Goal: Use online tool/utility: Utilize a website feature to perform a specific function

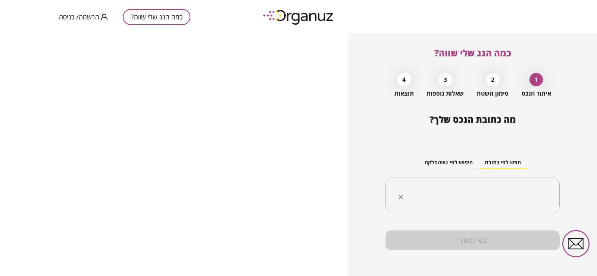
click at [515, 180] on div "​" at bounding box center [472, 195] width 174 height 37
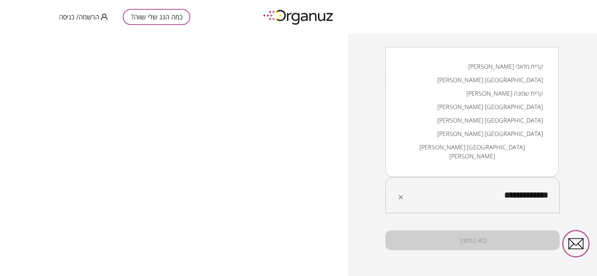
click at [507, 135] on li "חנה סנש קריית גת" at bounding box center [472, 133] width 154 height 13
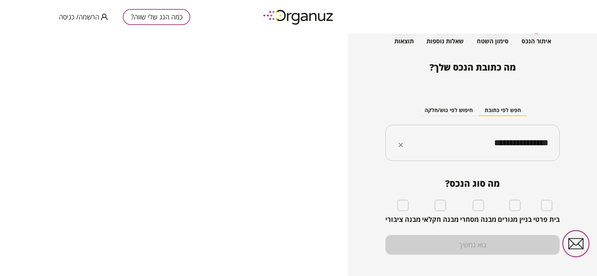
scroll to position [59, 0]
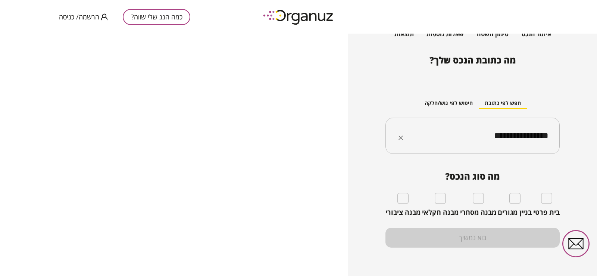
type input "**********"
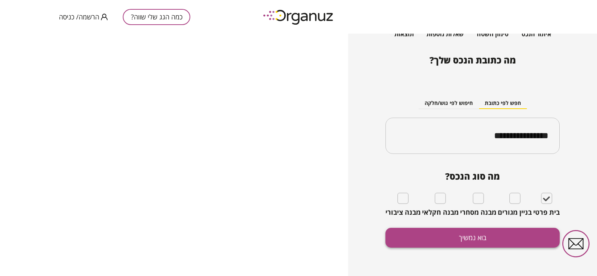
click at [478, 239] on button "בוא נמשיך" at bounding box center [472, 238] width 174 height 20
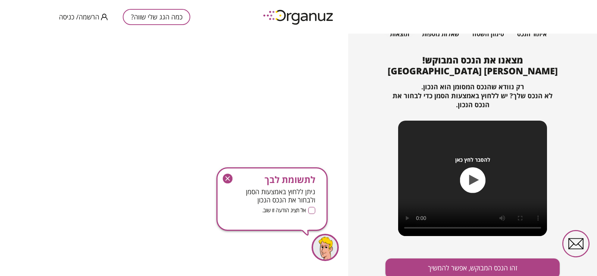
click at [228, 179] on icon "button" at bounding box center [227, 178] width 4 height 4
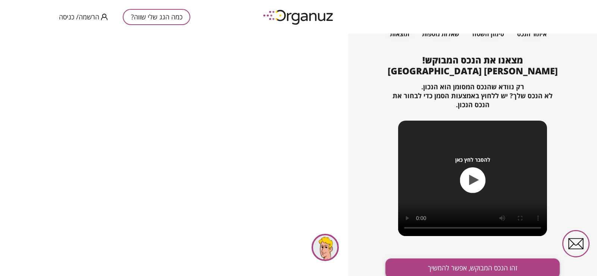
click at [476, 261] on button "זהו הנכס המבוקש, אפשר להמשיך" at bounding box center [472, 268] width 174 height 20
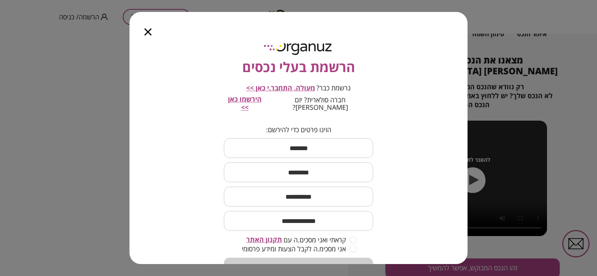
scroll to position [9, 0]
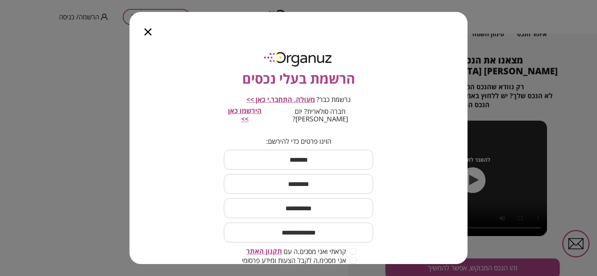
click at [145, 31] on icon "button" at bounding box center [147, 31] width 7 height 7
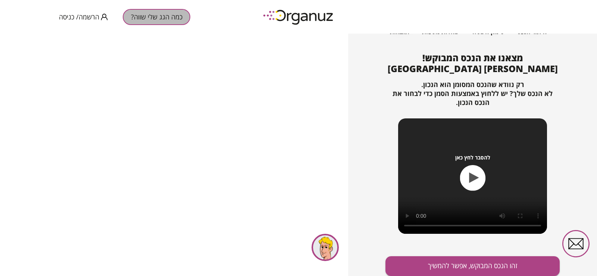
click at [160, 16] on button "כמה הגג שלי שווה?" at bounding box center [157, 17] width 68 height 16
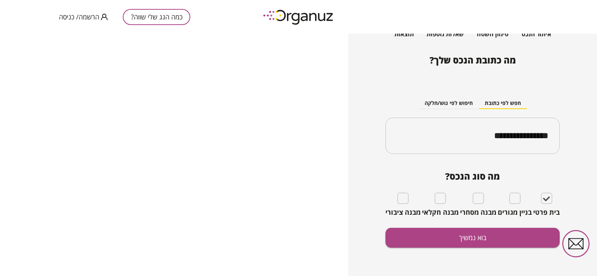
click at [148, 17] on button "כמה הגג שלי שווה?" at bounding box center [157, 17] width 68 height 16
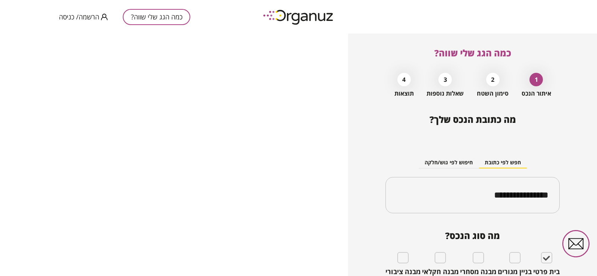
click at [168, 22] on button "כמה הגג שלי שווה?" at bounding box center [157, 17] width 68 height 16
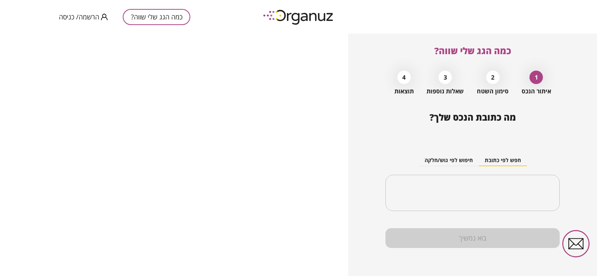
scroll to position [3, 0]
